Goal: Obtain resource: Obtain resource

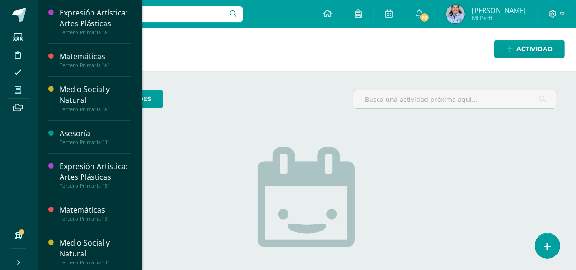
click at [18, 86] on icon at bounding box center [18, 90] width 7 height 8
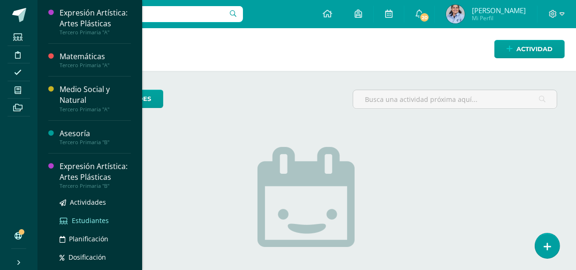
click at [91, 225] on span "Estudiantes" at bounding box center [90, 220] width 37 height 9
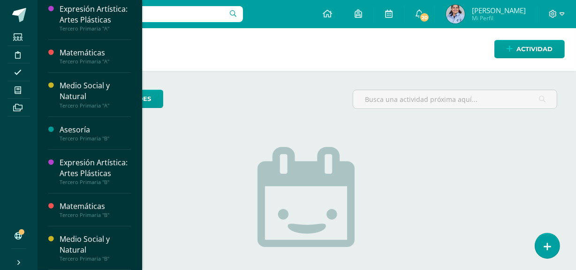
scroll to position [25, 0]
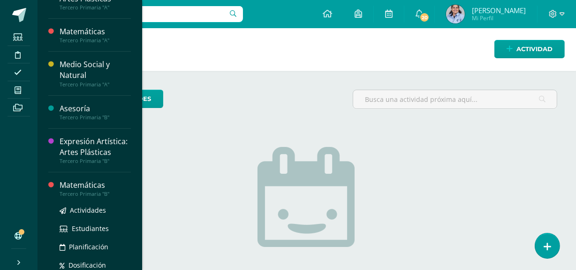
click at [98, 197] on div "Tercero Primaria "B"" at bounding box center [95, 194] width 71 height 7
click at [91, 215] on span "Actividades" at bounding box center [88, 210] width 36 height 9
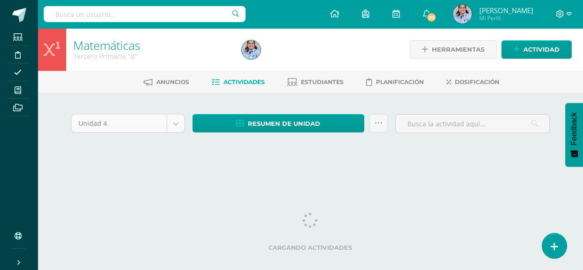
click at [171, 127] on body "Estudiantes Disciplina Asistencia Mis cursos Archivos Soporte Ayuda Reportar un…" at bounding box center [291, 88] width 583 height 177
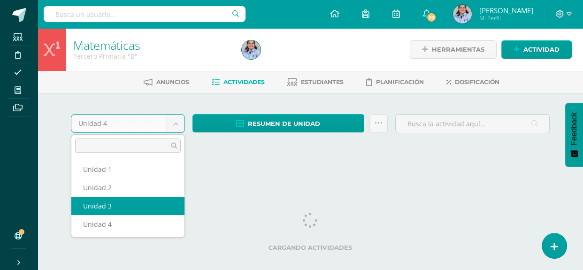
select select "Unidad 3"
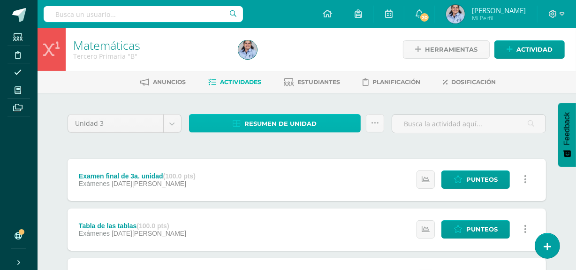
click at [268, 121] on span "Resumen de unidad" at bounding box center [281, 123] width 72 height 17
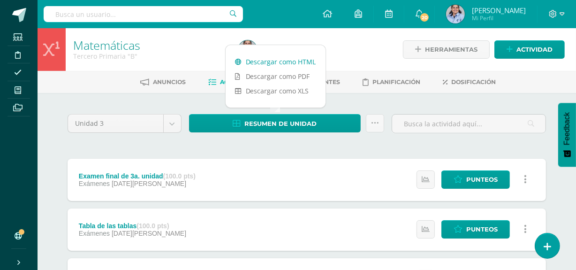
click at [290, 62] on link "Descargar como HTML" at bounding box center [276, 61] width 100 height 15
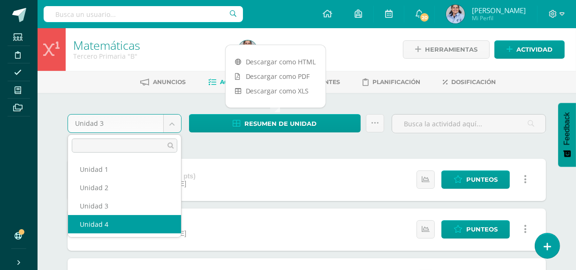
select select "Unidad 4"
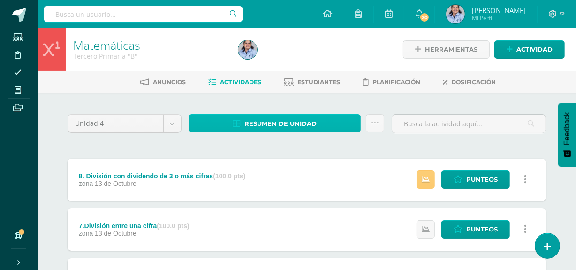
click at [312, 127] on span "Resumen de unidad" at bounding box center [281, 123] width 72 height 17
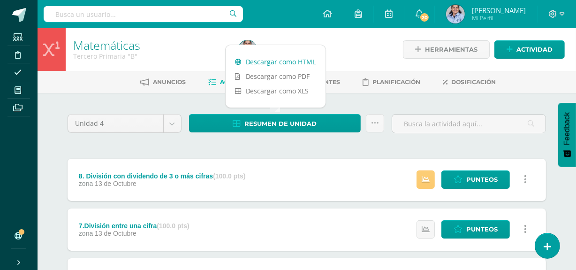
click at [302, 62] on link "Descargar como HTML" at bounding box center [276, 61] width 100 height 15
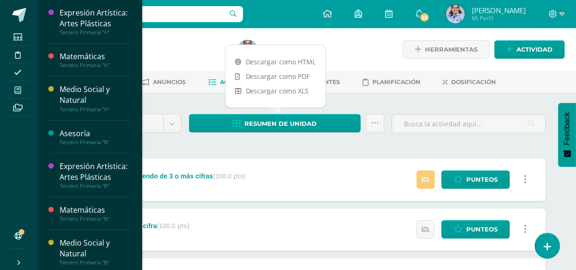
click at [21, 90] on span at bounding box center [18, 90] width 21 height 13
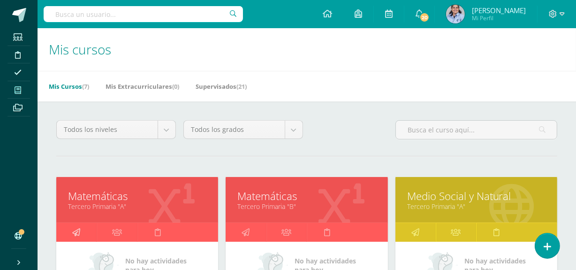
click at [74, 230] on icon at bounding box center [76, 232] width 8 height 18
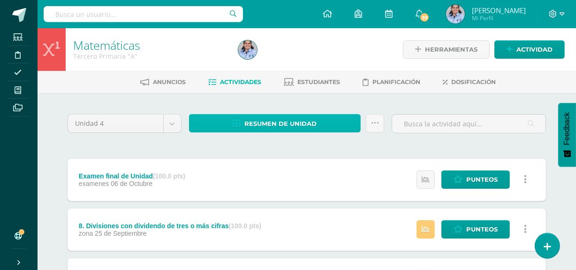
click at [268, 122] on span "Resumen de unidad" at bounding box center [281, 123] width 72 height 17
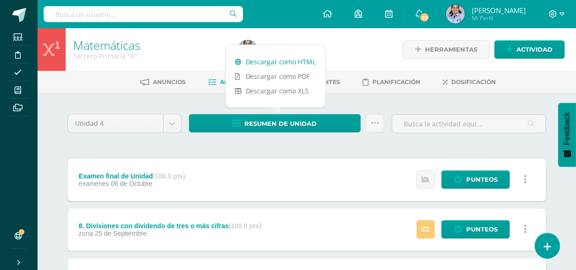
click at [273, 60] on link "Descargar como HTML" at bounding box center [276, 61] width 100 height 15
